Goal: Transaction & Acquisition: Purchase product/service

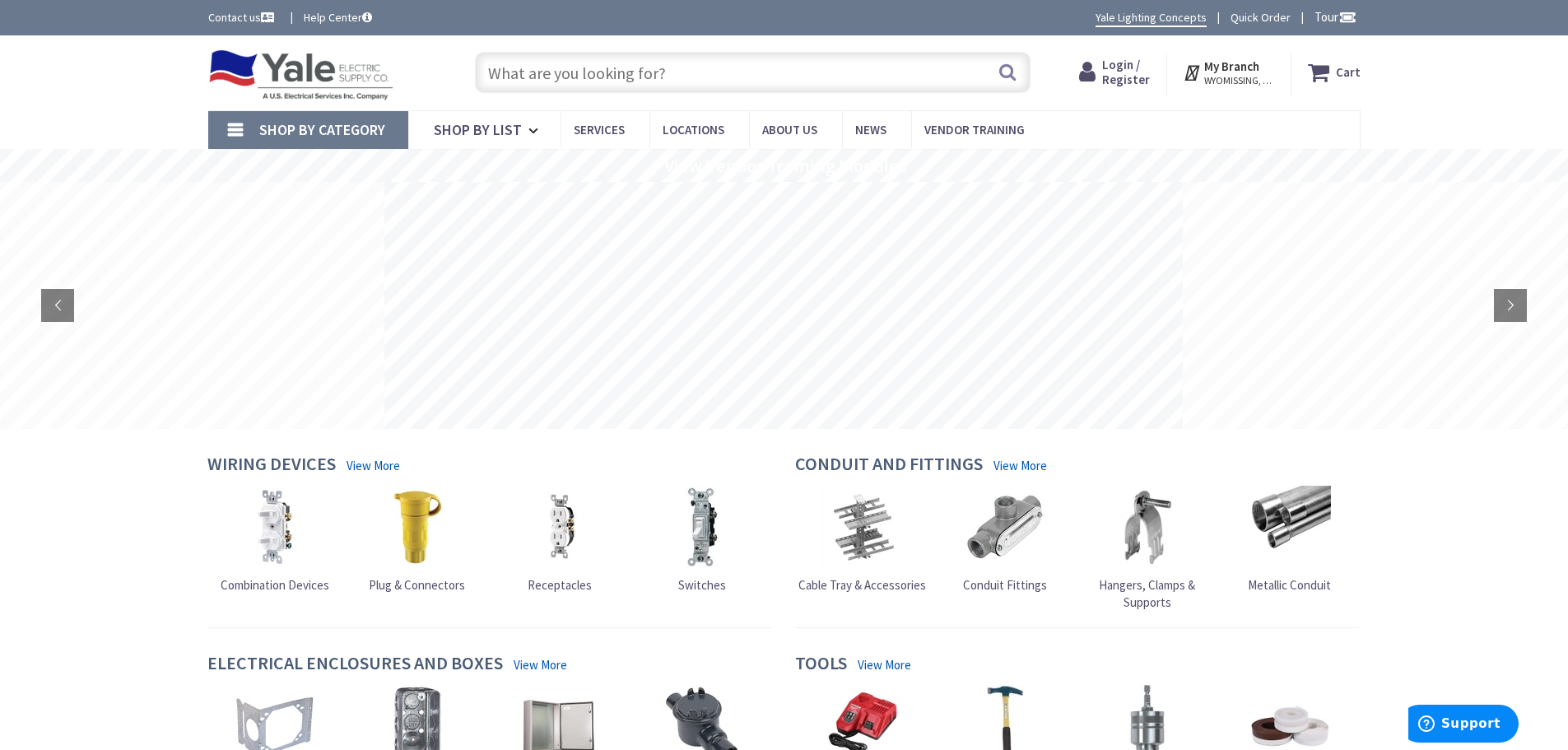
click at [1125, 63] on span "Login / Register" at bounding box center [1126, 72] width 48 height 31
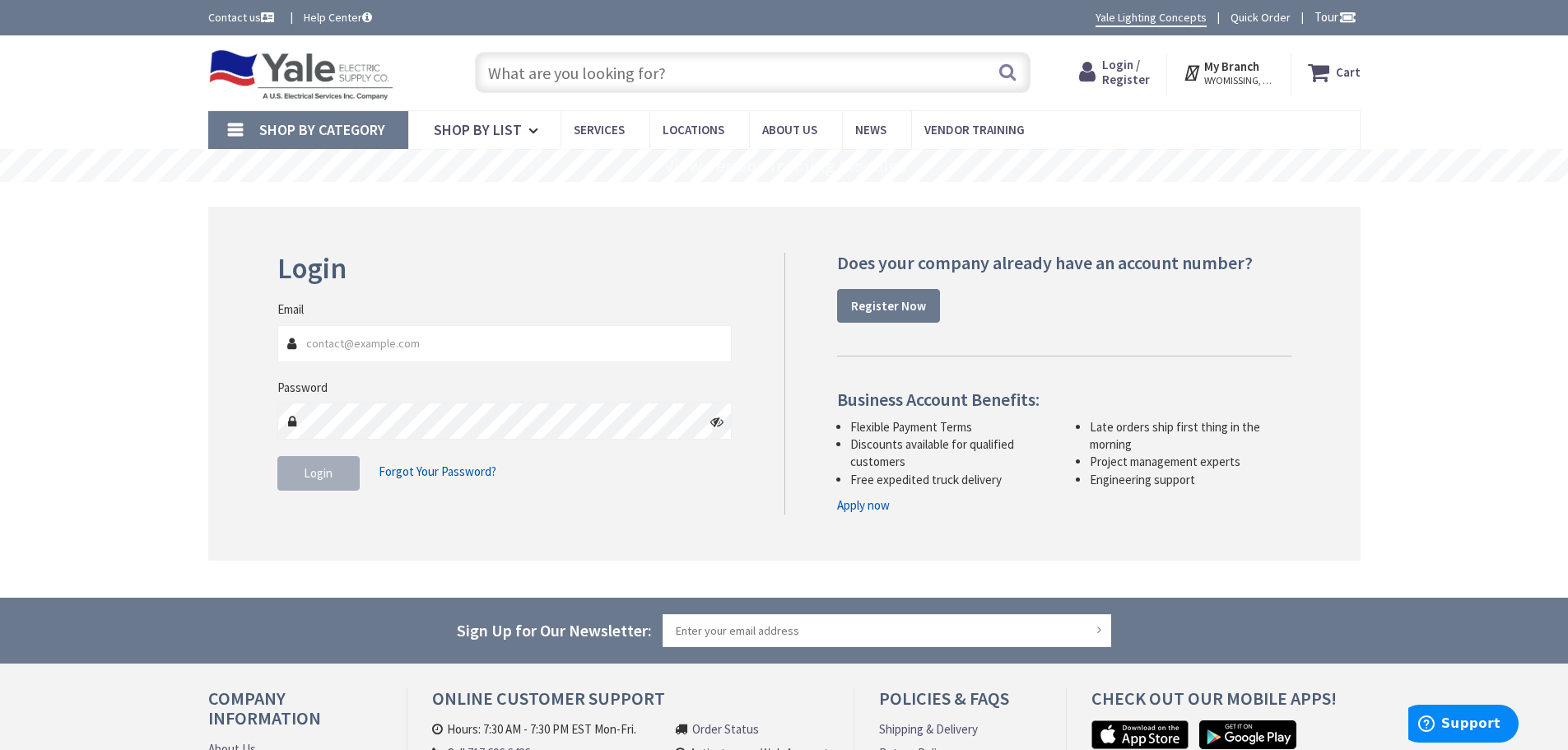
type input "scott@groffs.com"
click at [307, 478] on span "Login" at bounding box center [318, 473] width 29 height 15
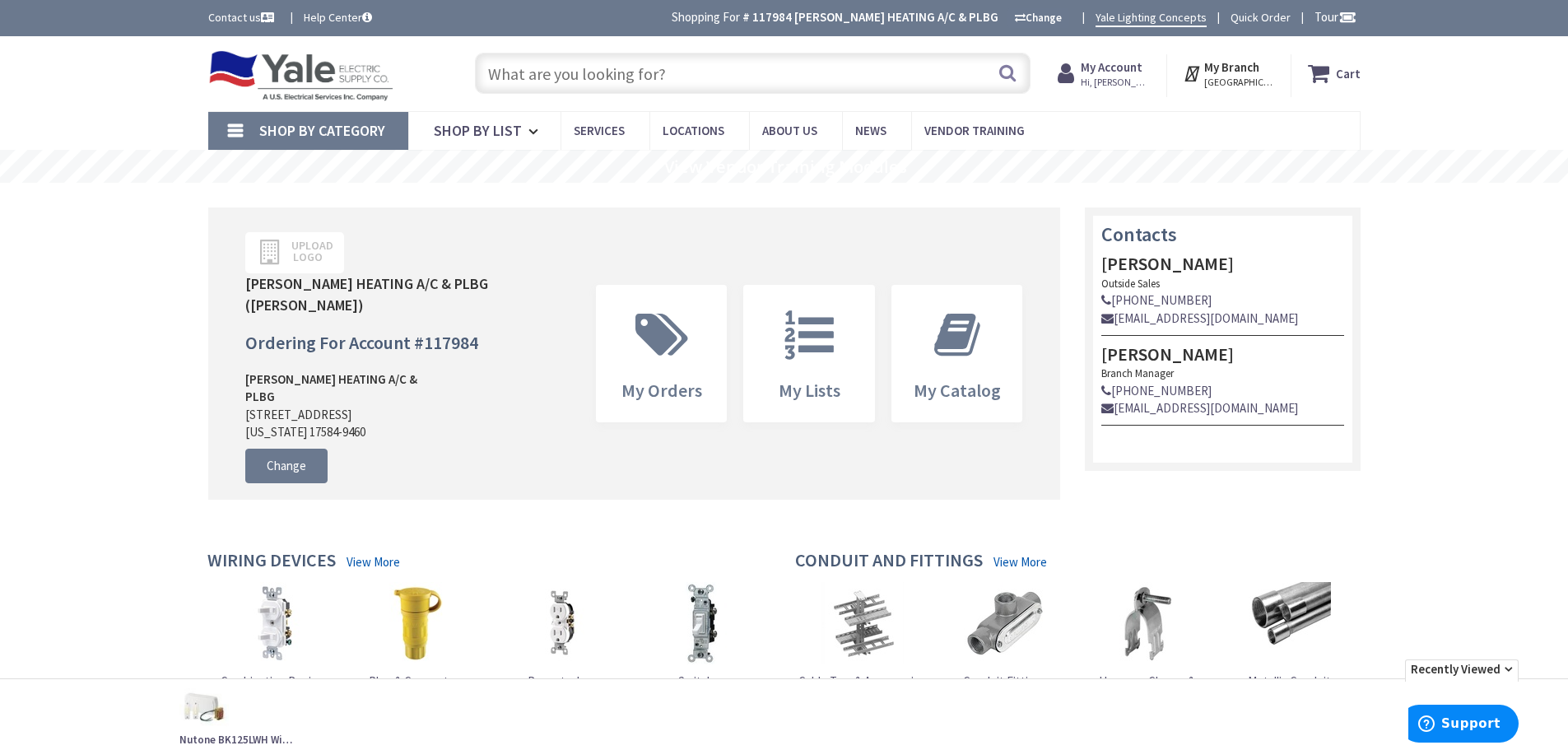
click at [539, 67] on input "text" at bounding box center [753, 73] width 556 height 41
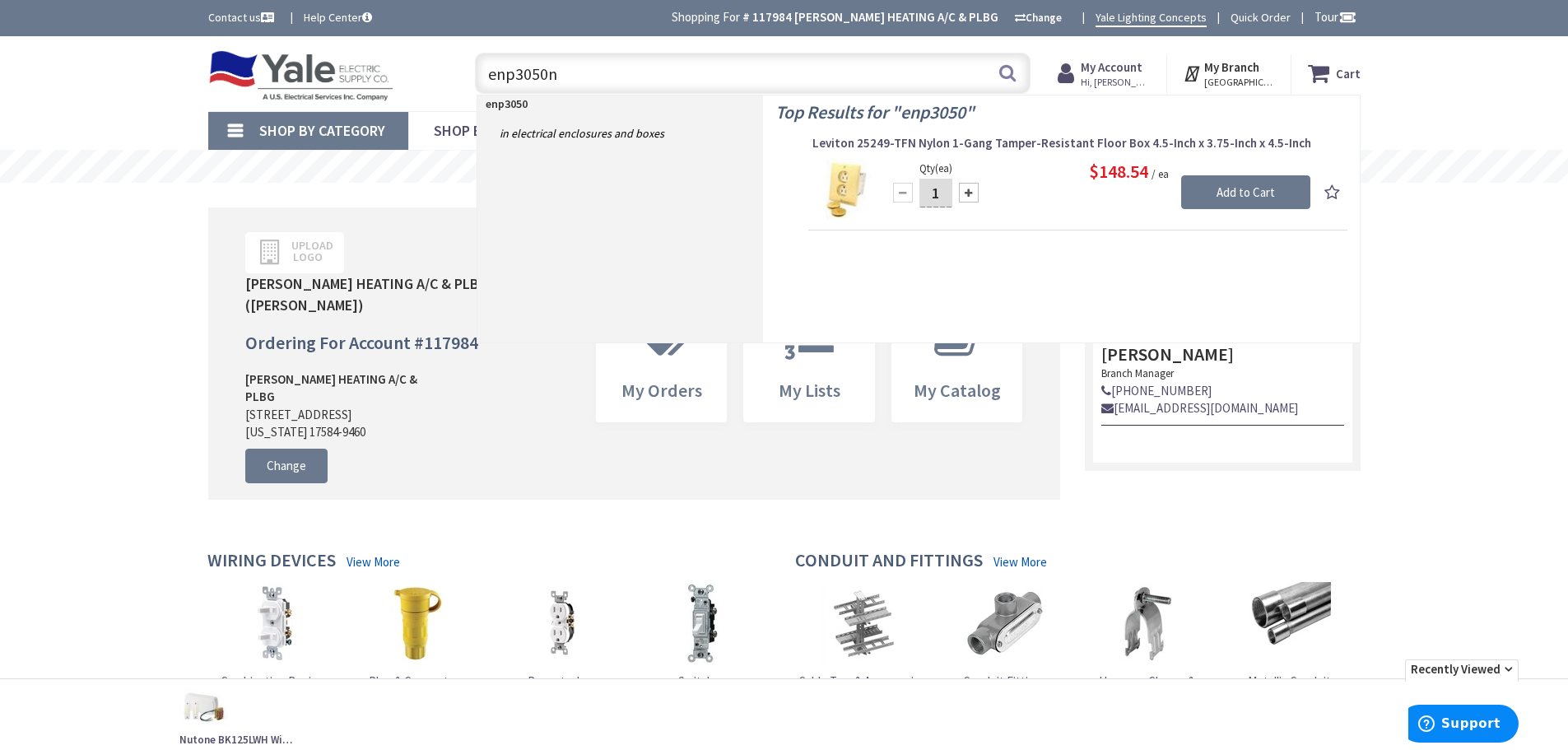
type input "enp3050na"
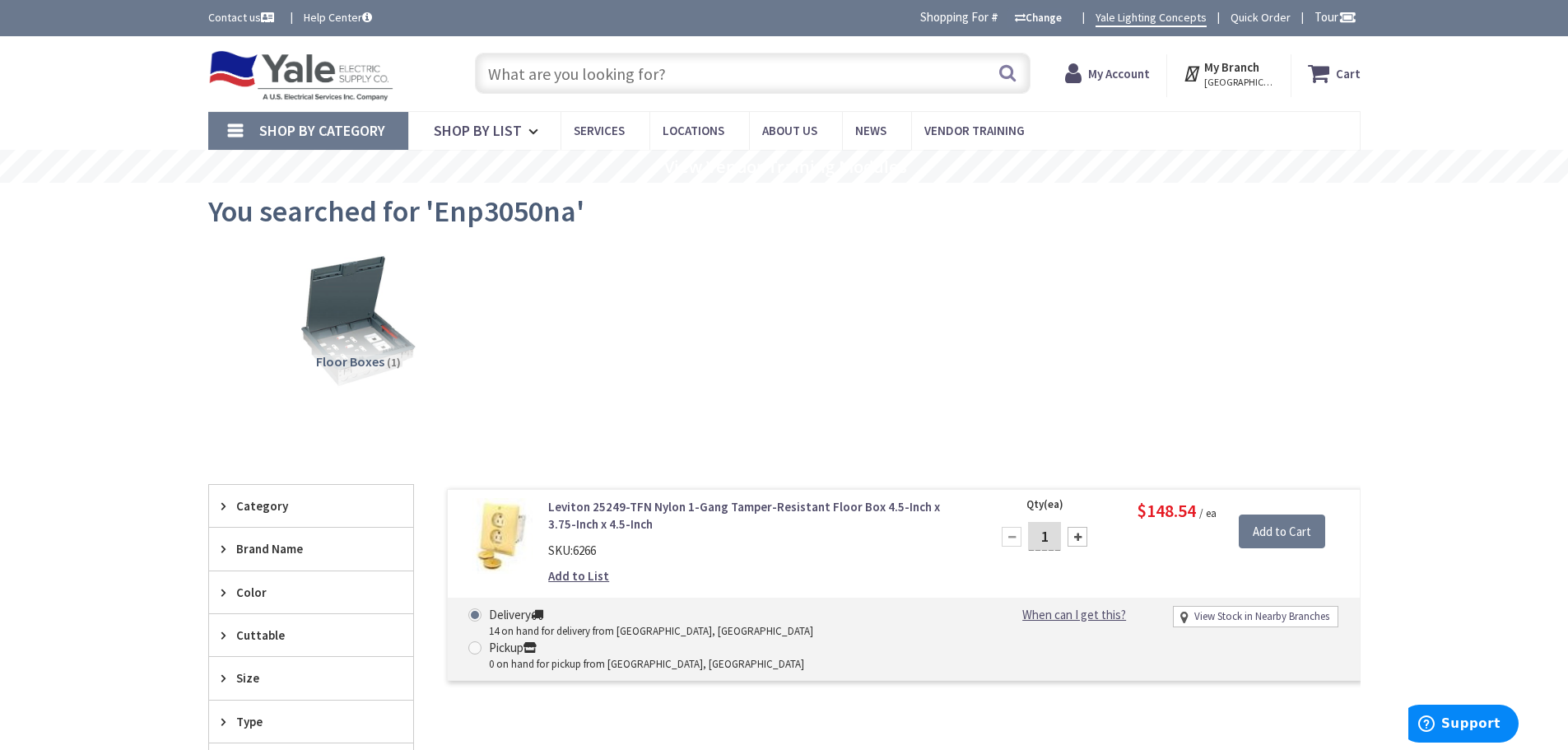
click at [529, 74] on input "text" at bounding box center [753, 73] width 556 height 41
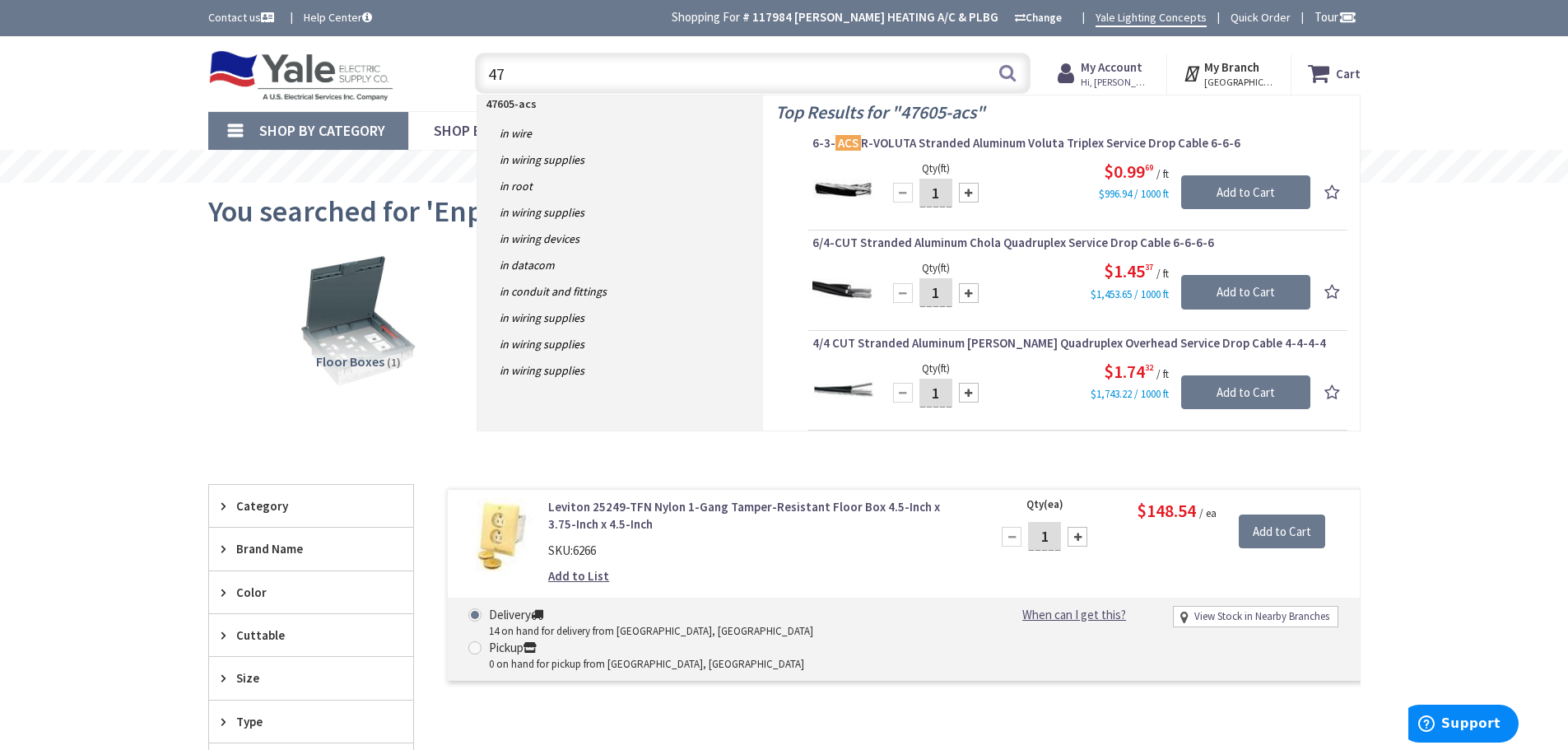
type input "4"
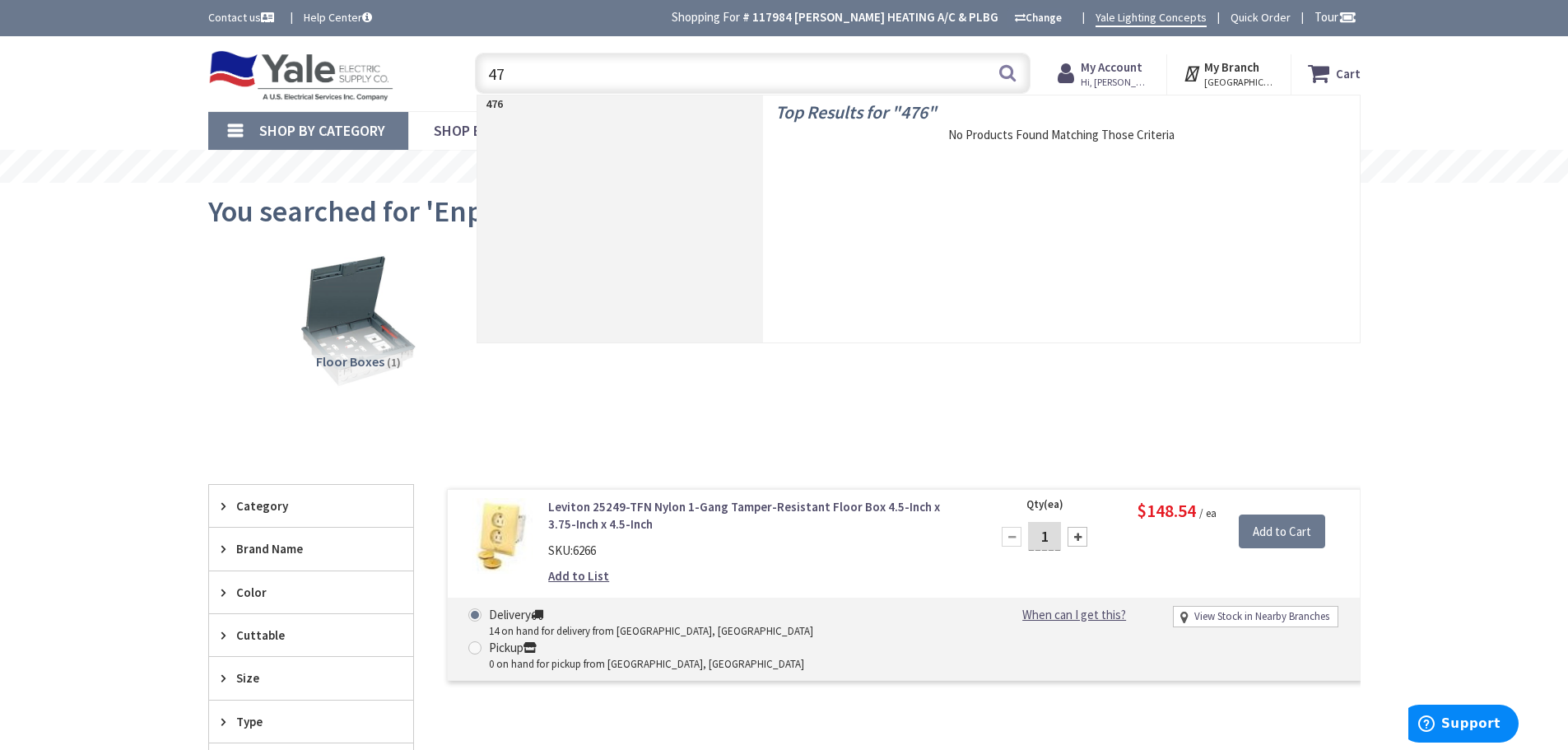
type input "4"
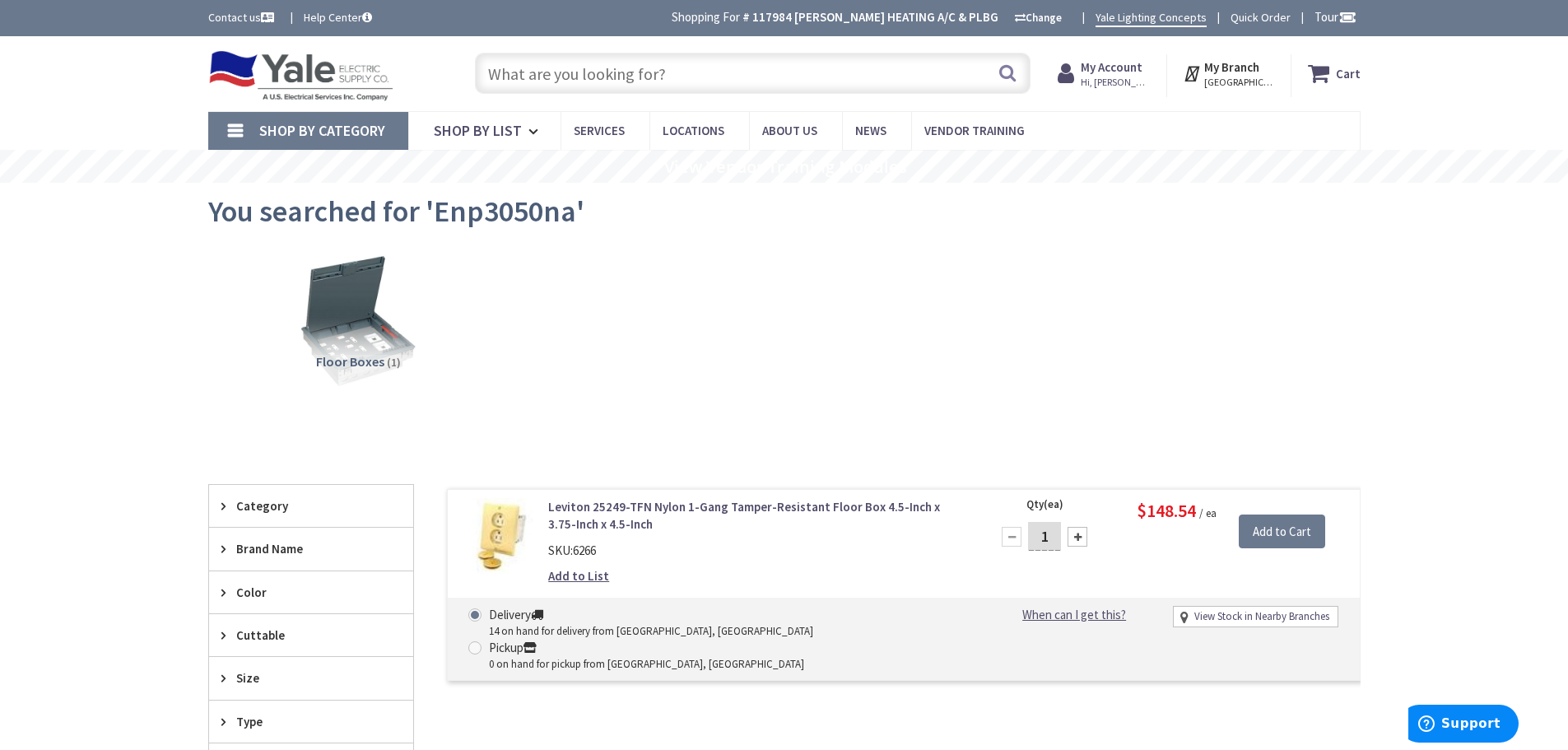
click at [603, 76] on input "text" at bounding box center [753, 73] width 556 height 41
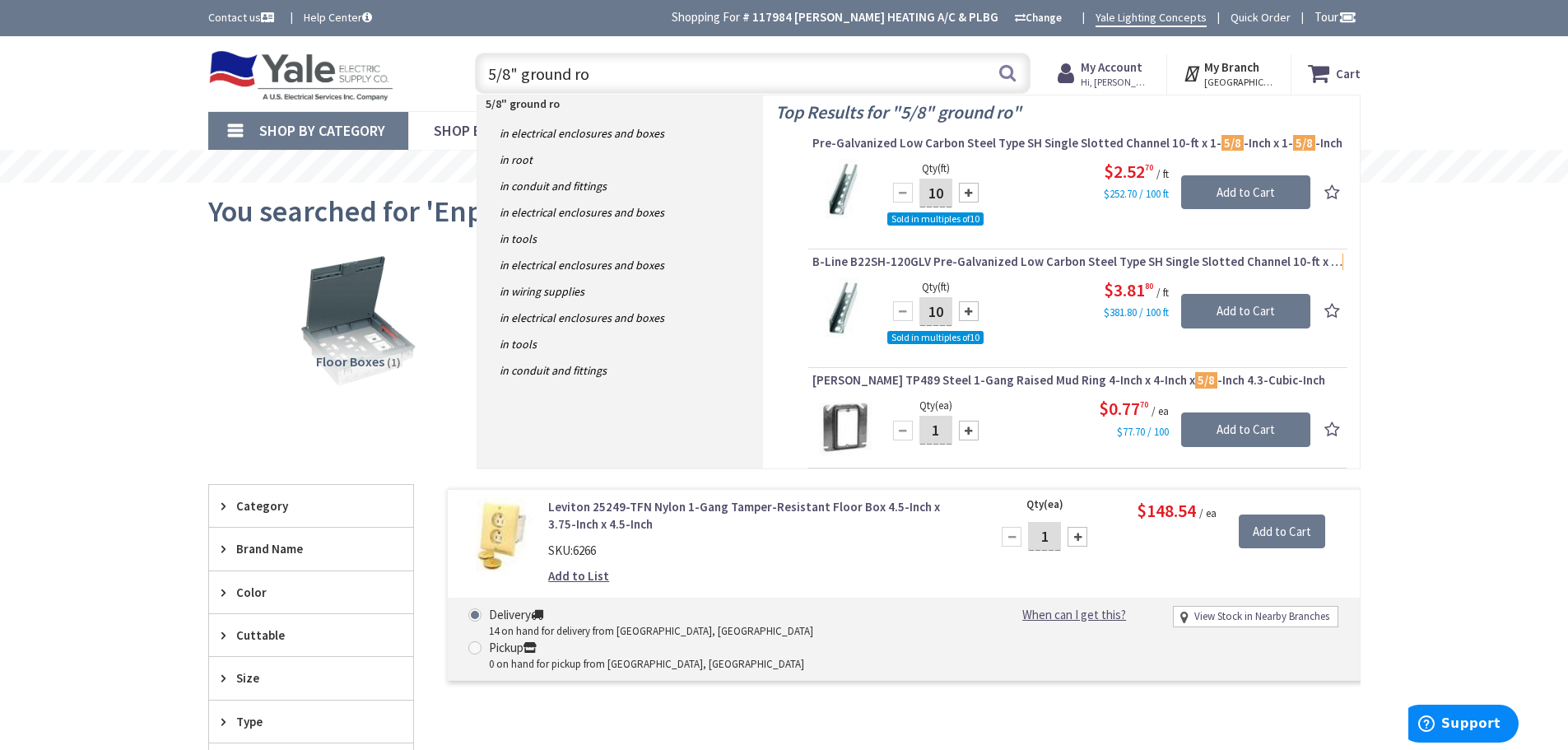
type input "5/8" ground rod"
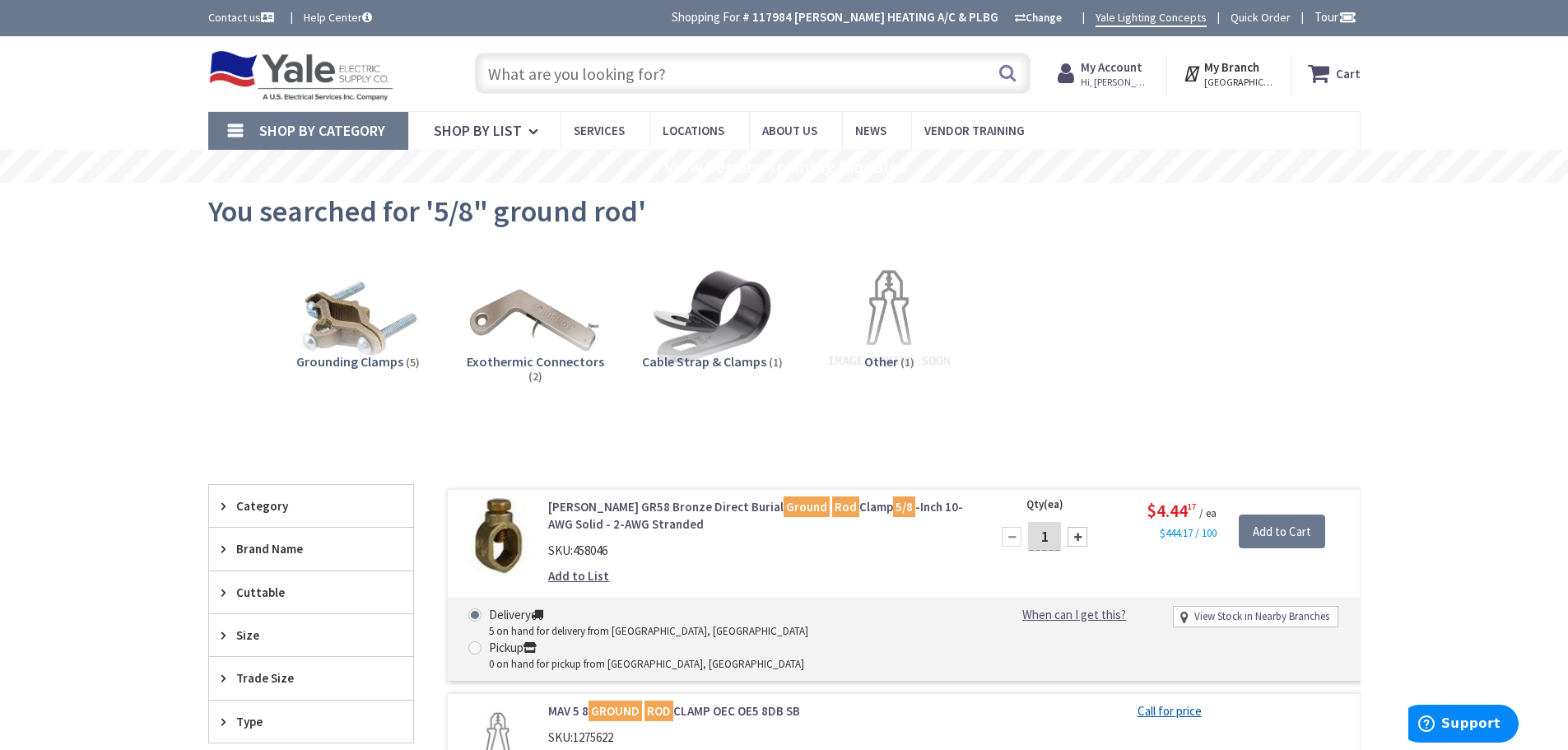
click at [558, 53] on input "text" at bounding box center [753, 73] width 556 height 41
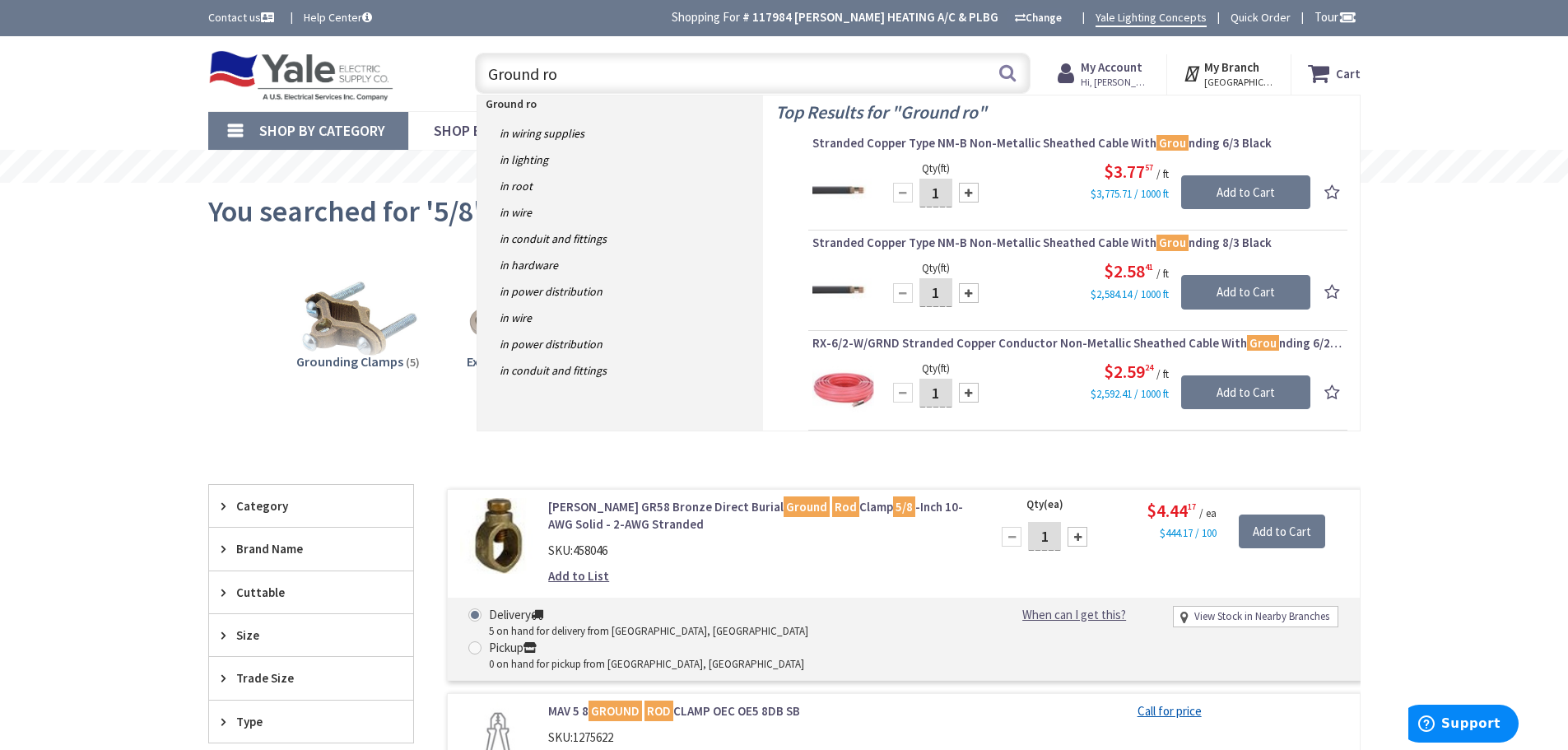
type input "Ground rod"
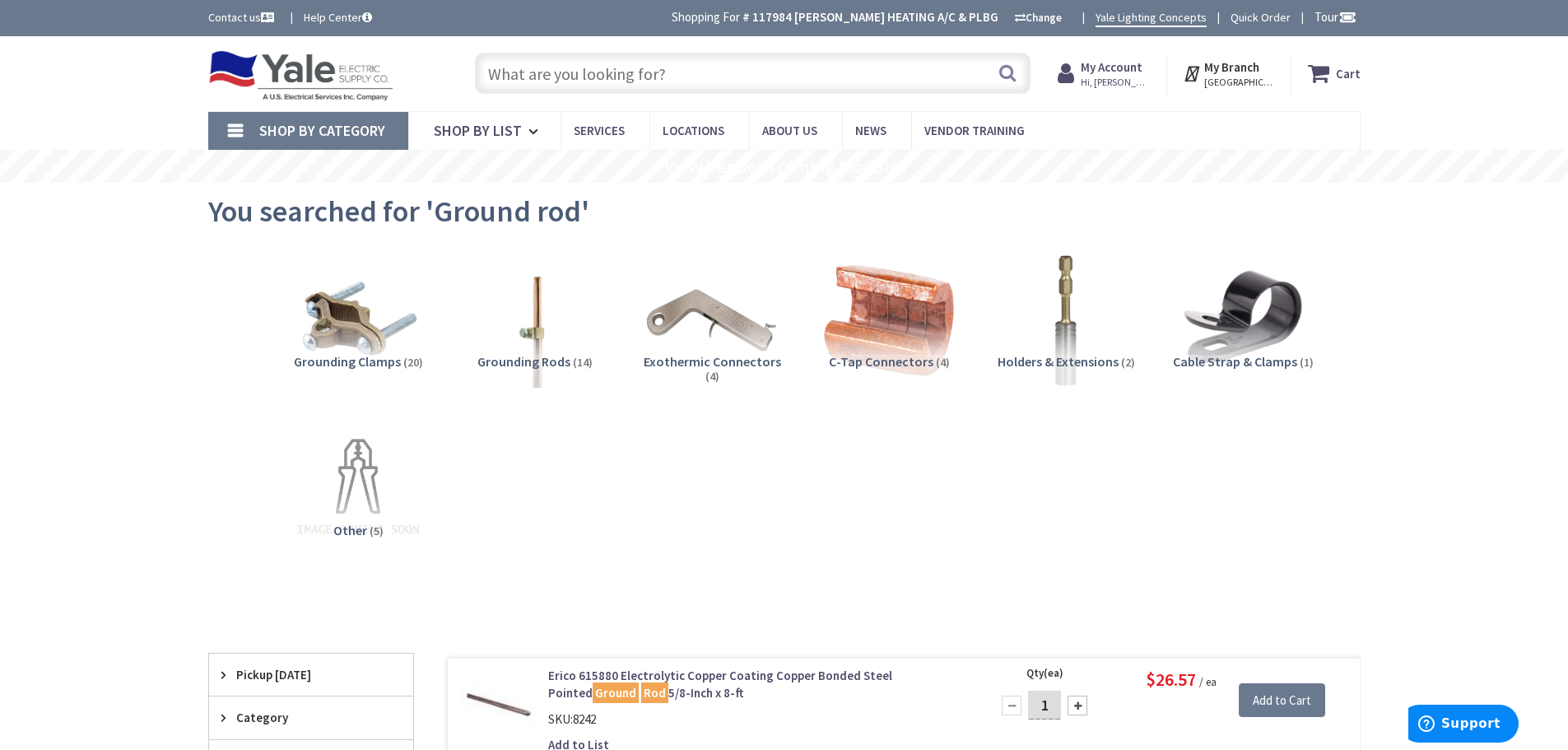
click at [588, 79] on input "text" at bounding box center [753, 73] width 556 height 41
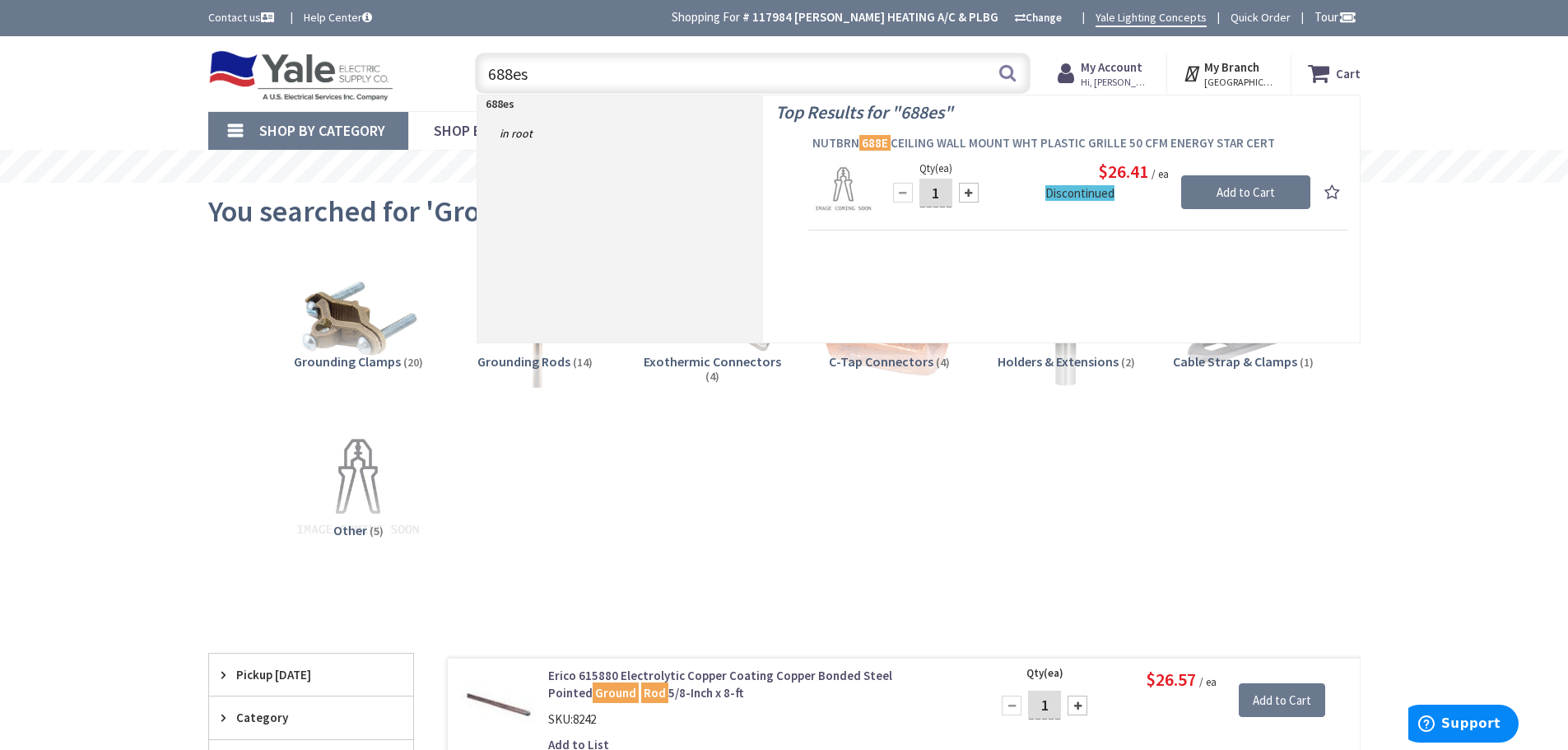
type input "688es"
click at [1011, 146] on span "NUTBRN 688E CEILING WALL MOUNT WHT PLASTIC GRILLE 50 CFM ENERGY STAR CERT" at bounding box center [1078, 143] width 531 height 16
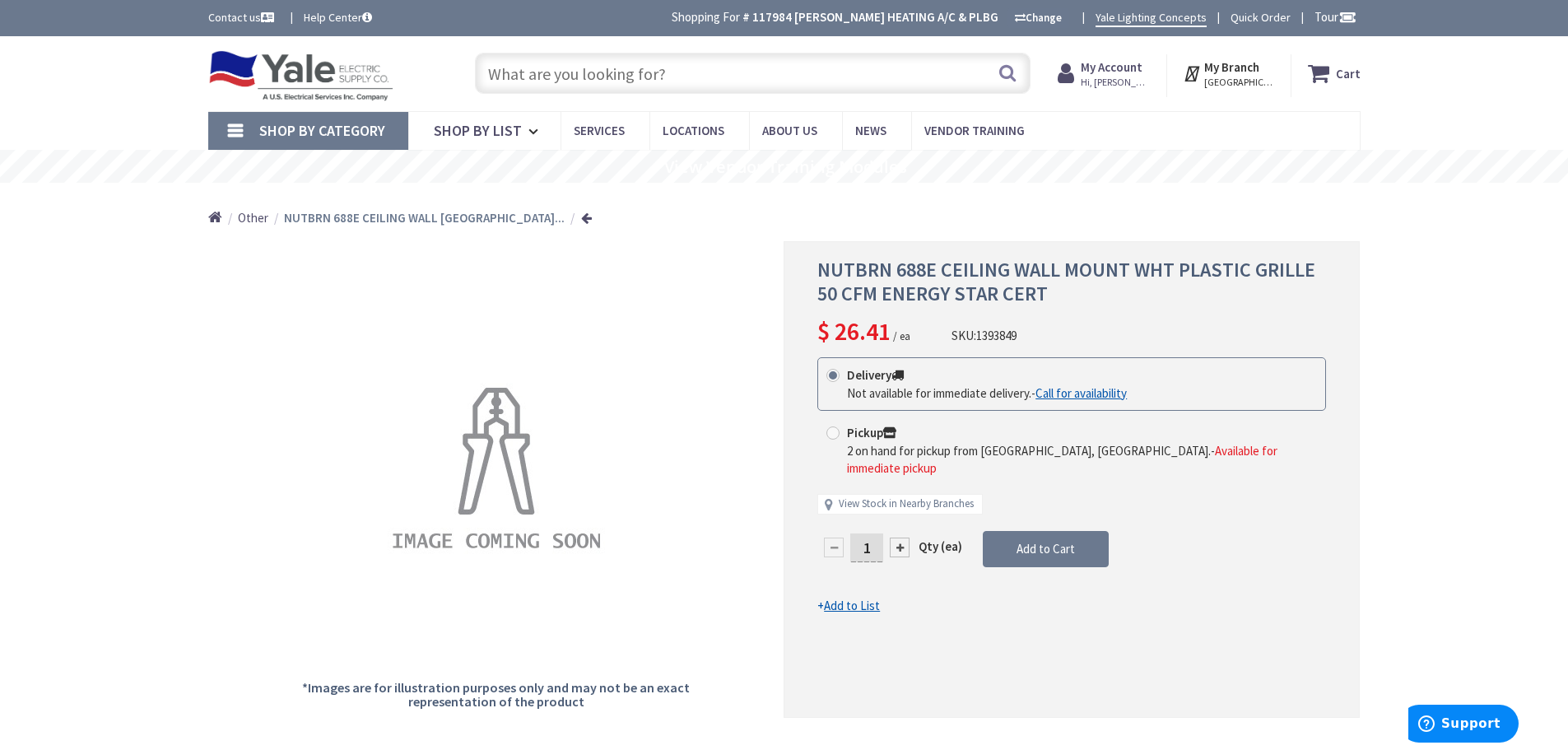
click at [552, 73] on input "text" at bounding box center [753, 73] width 556 height 41
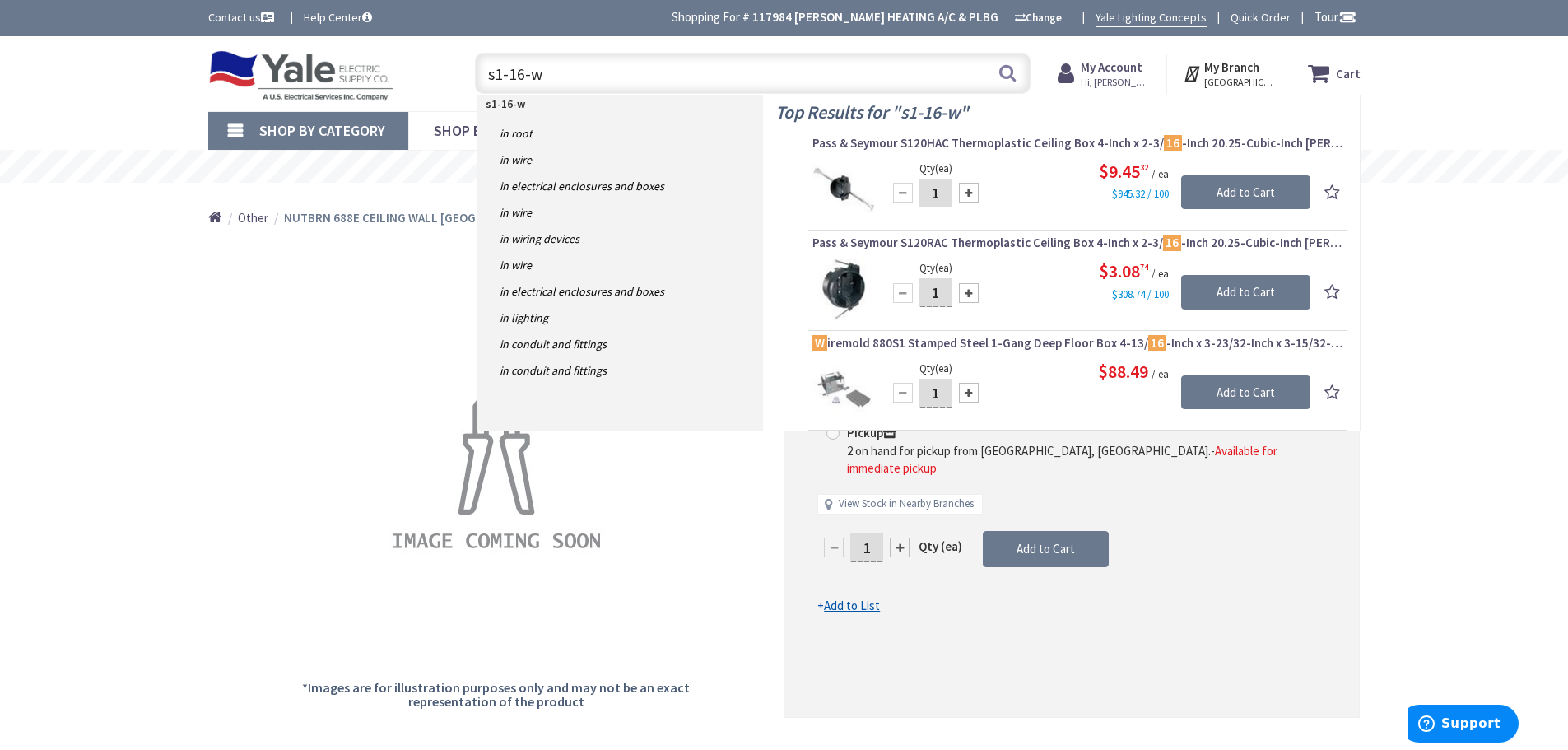
drag, startPoint x: 622, startPoint y: 76, endPoint x: 389, endPoint y: 95, distance: 233.8
click at [389, 95] on div "Toggle Nav s1-16-w s1-16-w Search Cart My Cart Close" at bounding box center [784, 74] width 1177 height 56
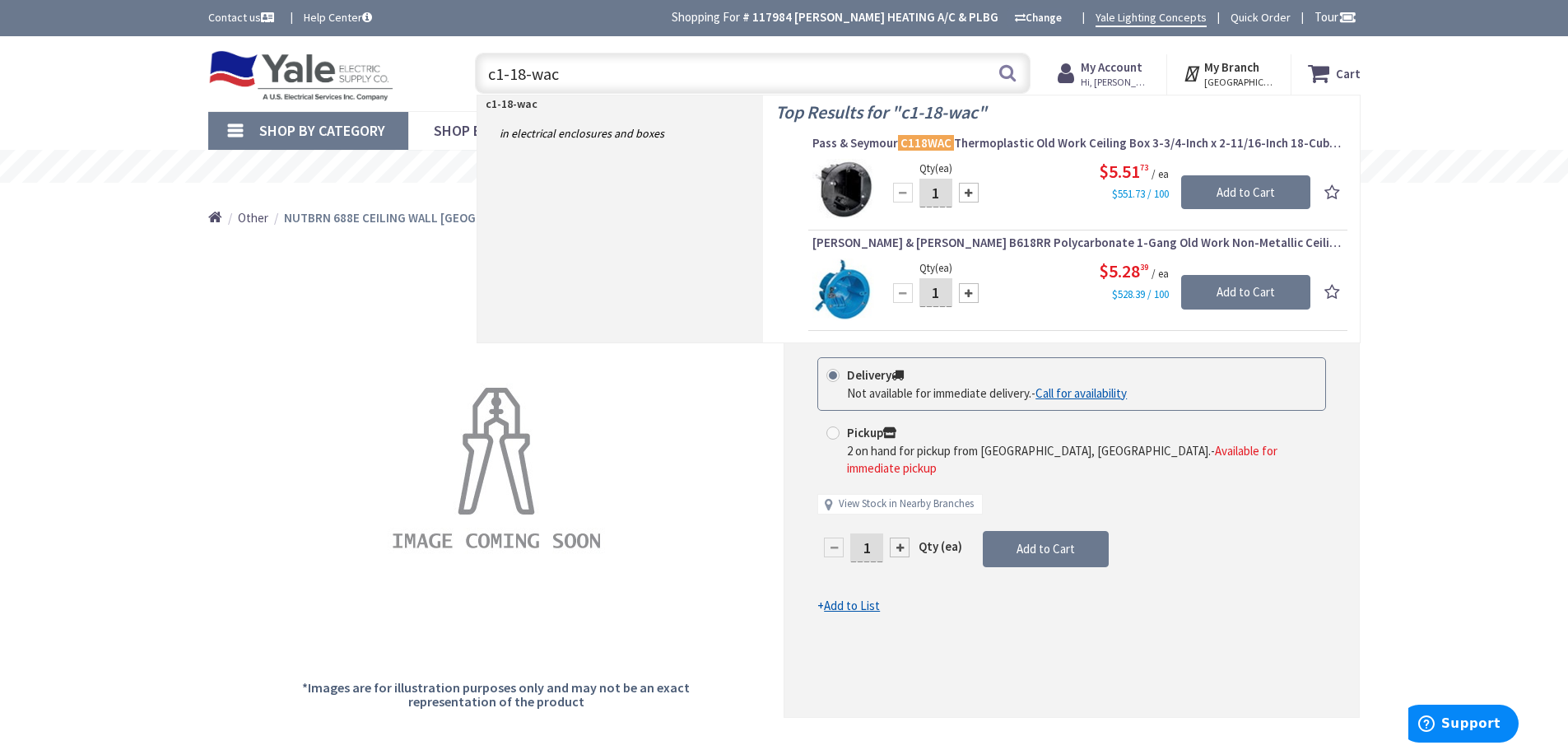
type input "c1-18-wac"
